Goal: Communication & Community: Answer question/provide support

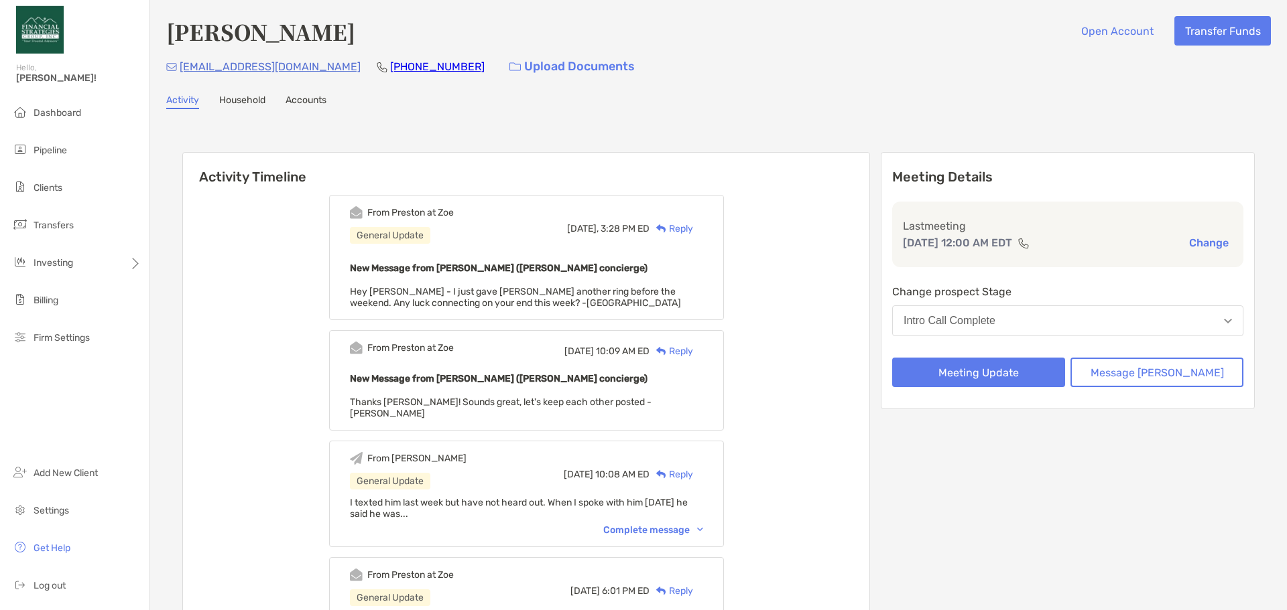
click at [688, 231] on div "Reply" at bounding box center [671, 229] width 44 height 14
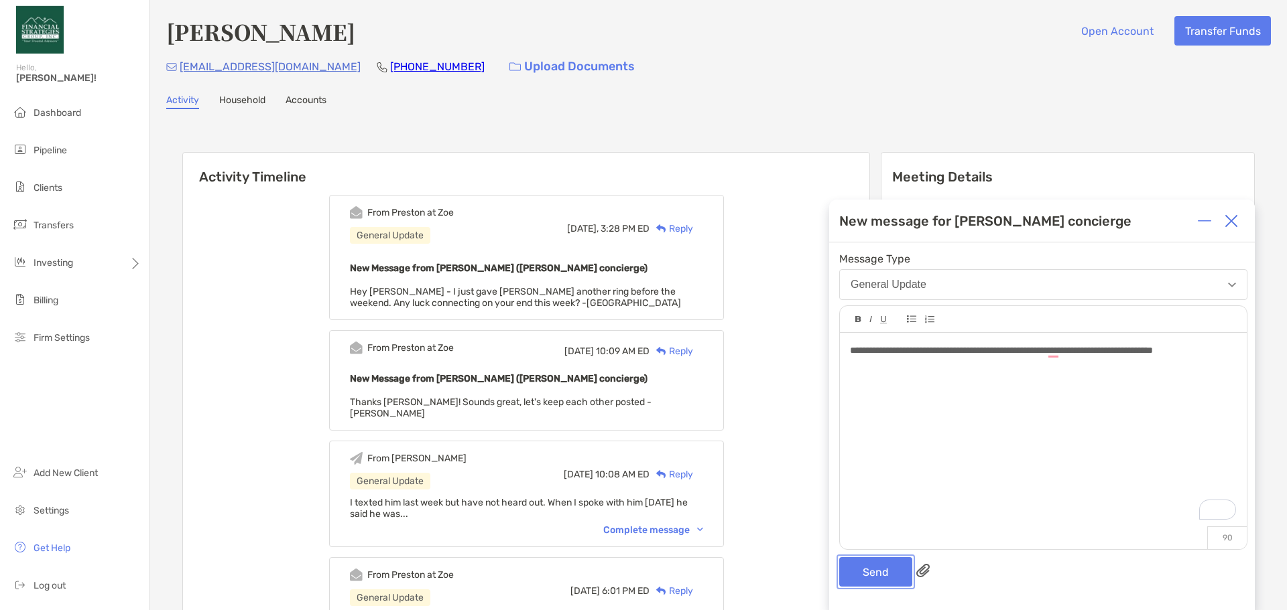
drag, startPoint x: 870, startPoint y: 567, endPoint x: 881, endPoint y: 556, distance: 16.1
click at [873, 567] on button "Send" at bounding box center [875, 572] width 73 height 29
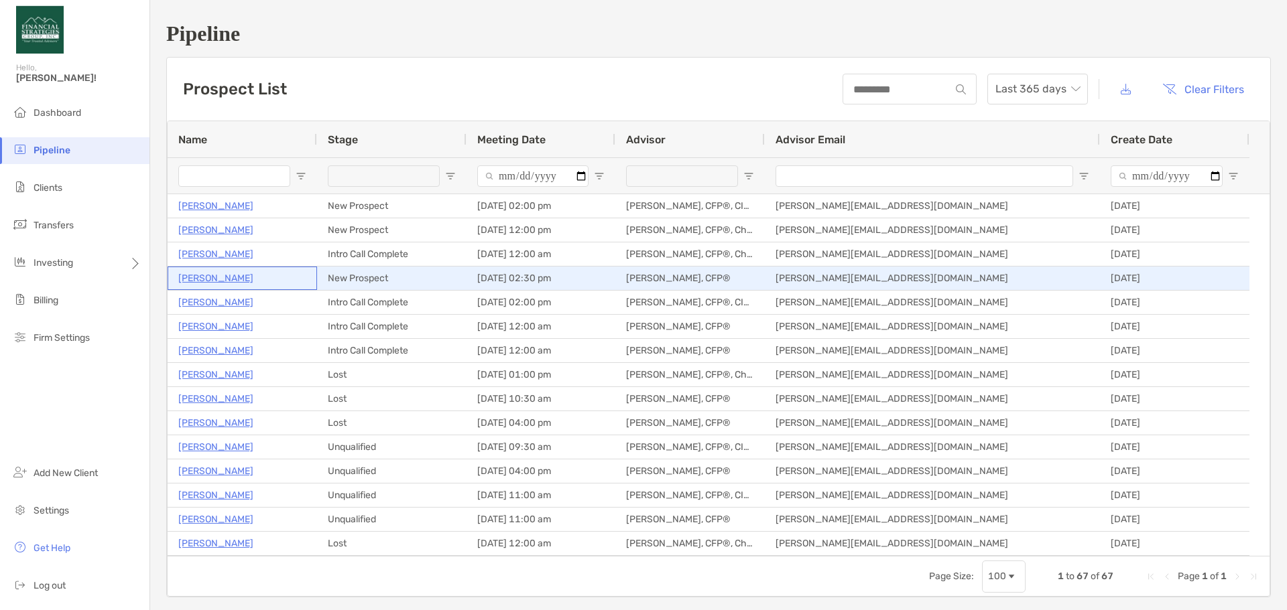
click at [230, 279] on p "[PERSON_NAME]" at bounding box center [215, 278] width 75 height 17
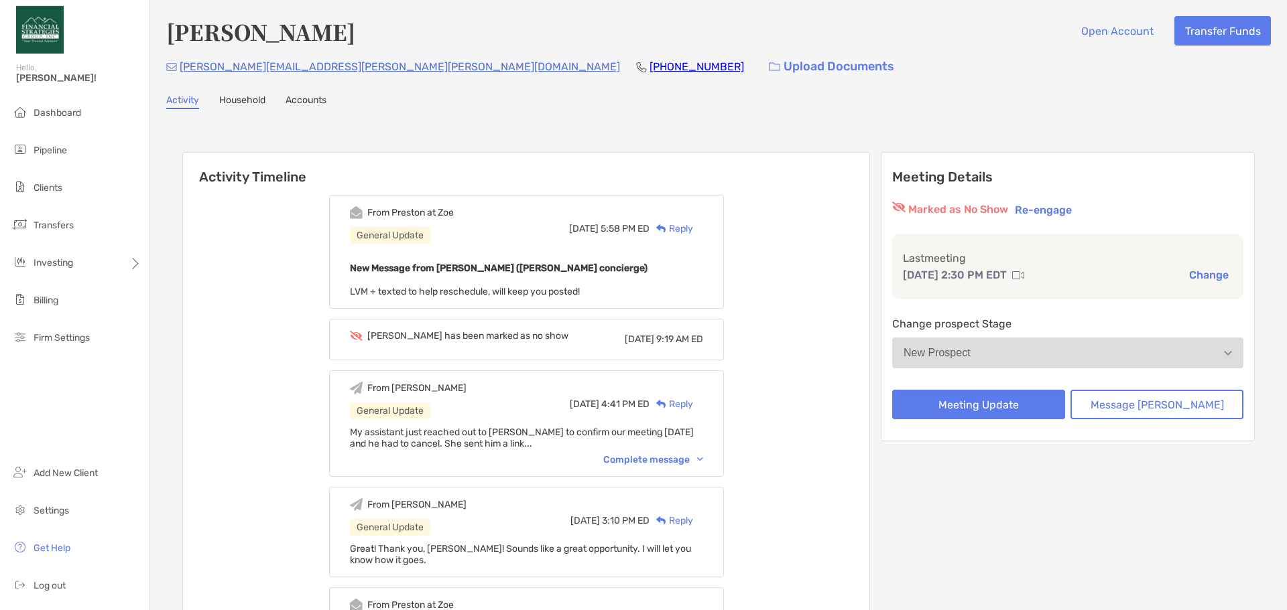
click at [1074, 362] on button "New Prospect" at bounding box center [1067, 353] width 351 height 31
click at [693, 222] on div "Reply" at bounding box center [671, 229] width 44 height 14
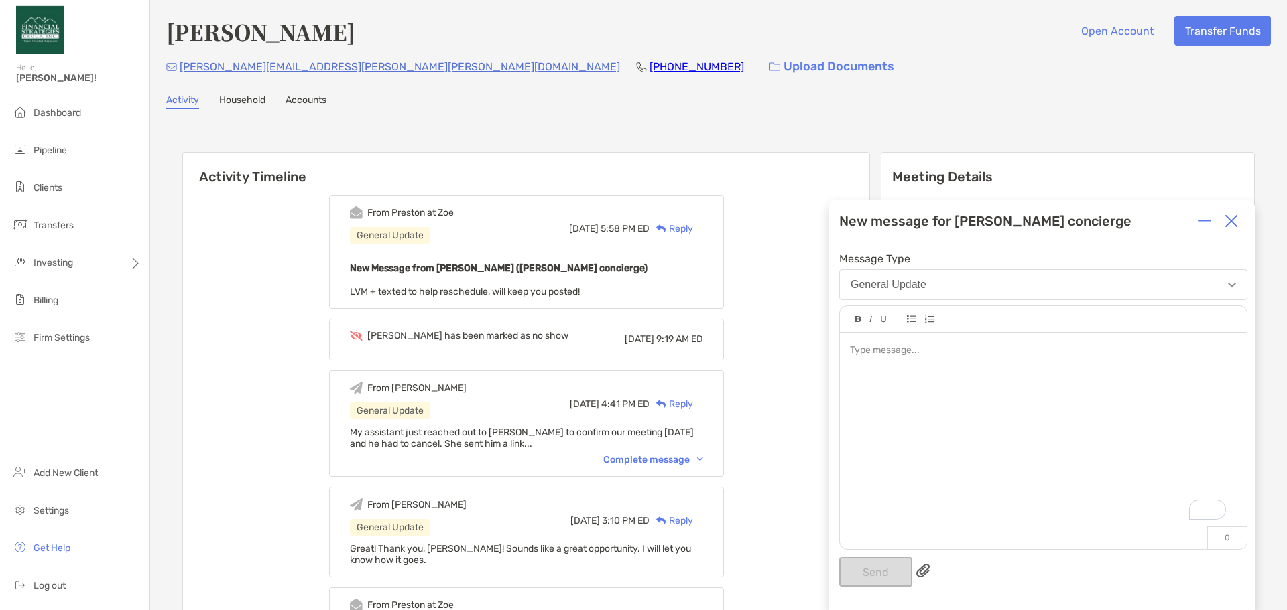
click at [927, 286] on button "General Update" at bounding box center [1043, 284] width 408 height 31
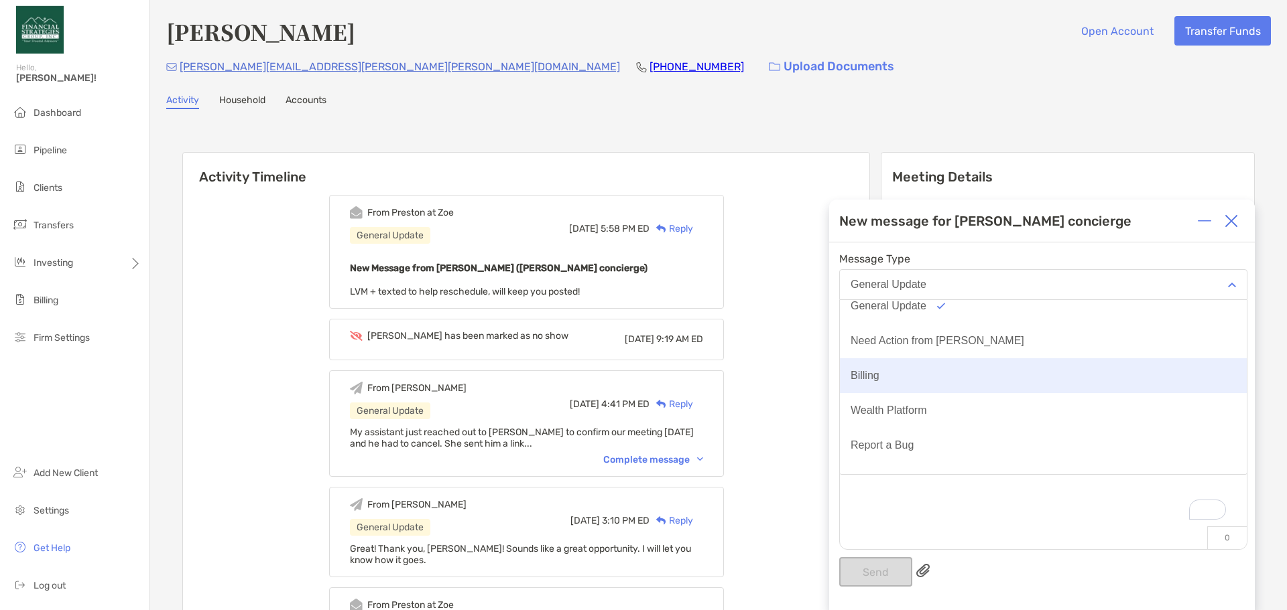
scroll to position [70, 0]
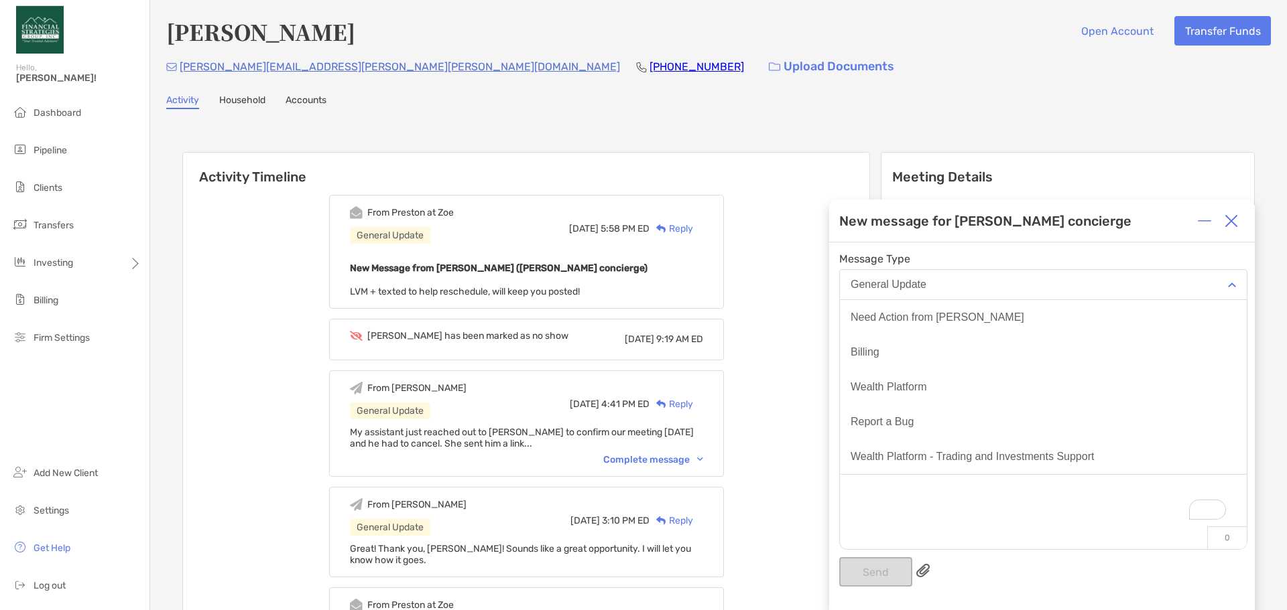
click at [1023, 513] on div "To enrich screen reader interactions, please activate Accessibility in Grammarl…" at bounding box center [1043, 434] width 407 height 203
click at [919, 354] on div "To enrich screen reader interactions, please activate Accessibility in Grammarl…" at bounding box center [1043, 351] width 386 height 14
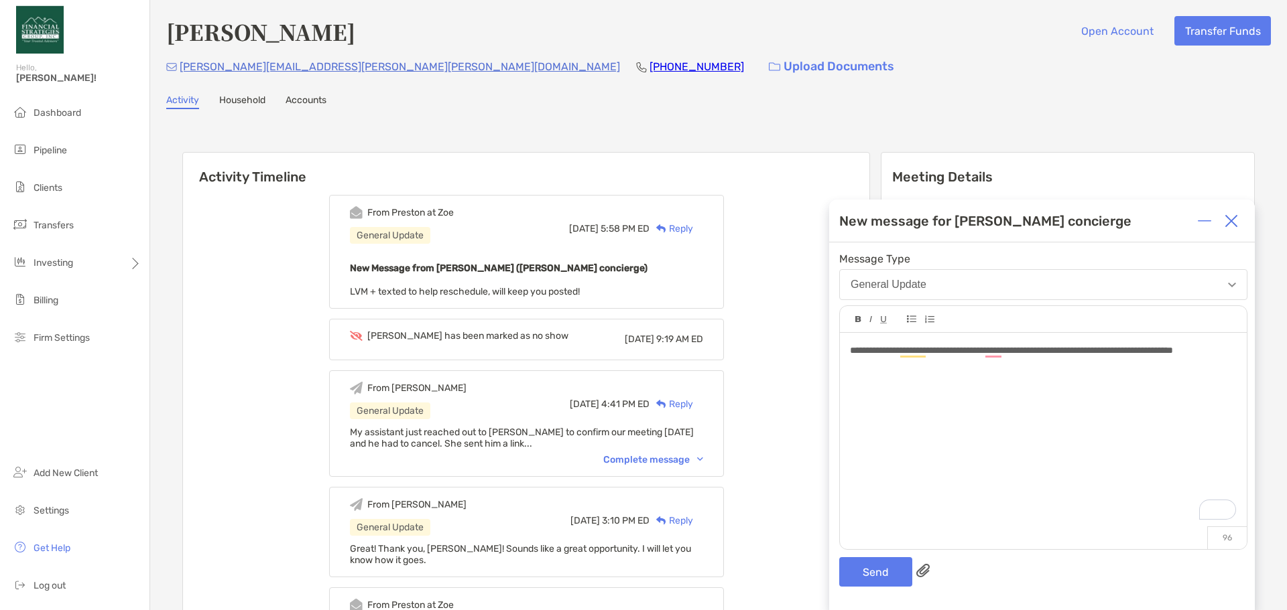
click at [929, 350] on span "**********" at bounding box center [1011, 350] width 323 height 9
click at [994, 355] on span "**********" at bounding box center [1015, 350] width 330 height 9
click at [891, 570] on button "Send" at bounding box center [875, 572] width 73 height 29
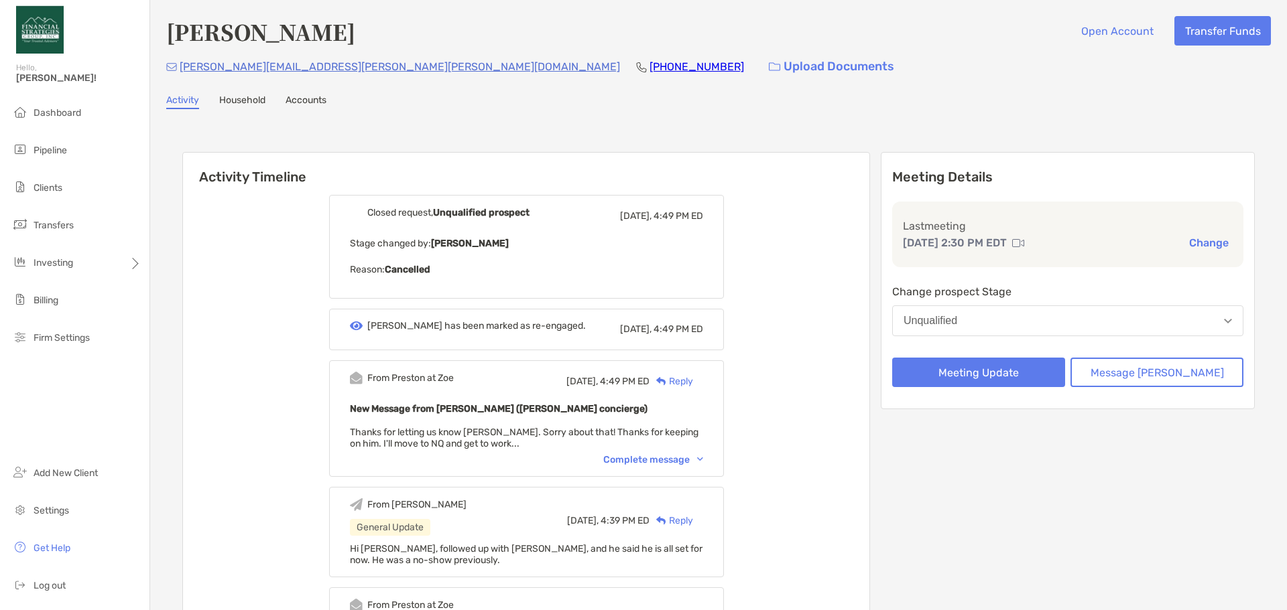
click at [693, 380] on div "Reply" at bounding box center [671, 382] width 44 height 14
